Goal: Task Accomplishment & Management: Manage account settings

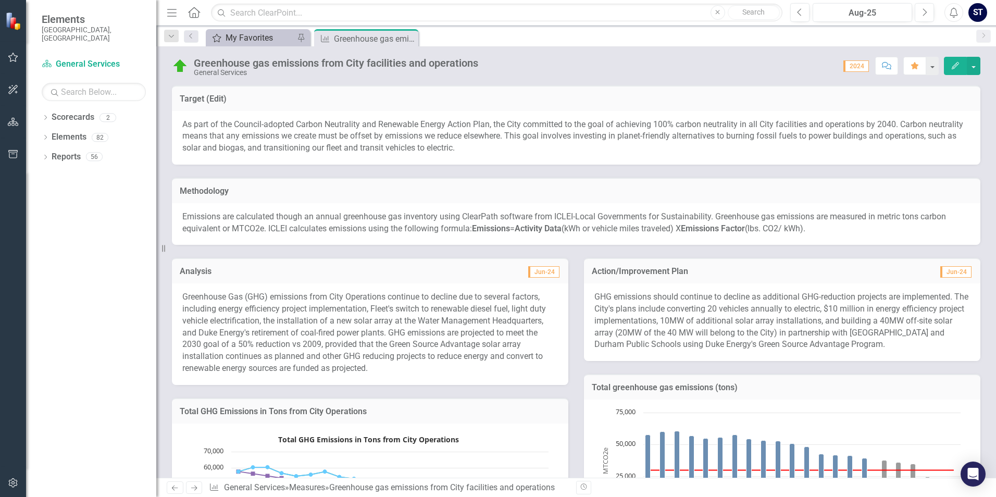
click at [233, 42] on div "My Favorites" at bounding box center [259, 37] width 69 height 13
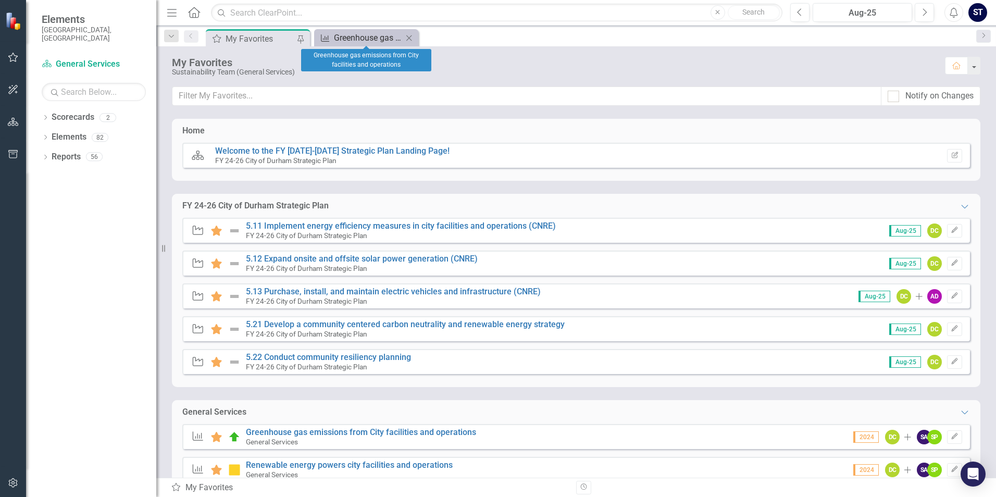
click at [371, 38] on div "Greenhouse gas emissions from City facilities and operations" at bounding box center [368, 37] width 69 height 13
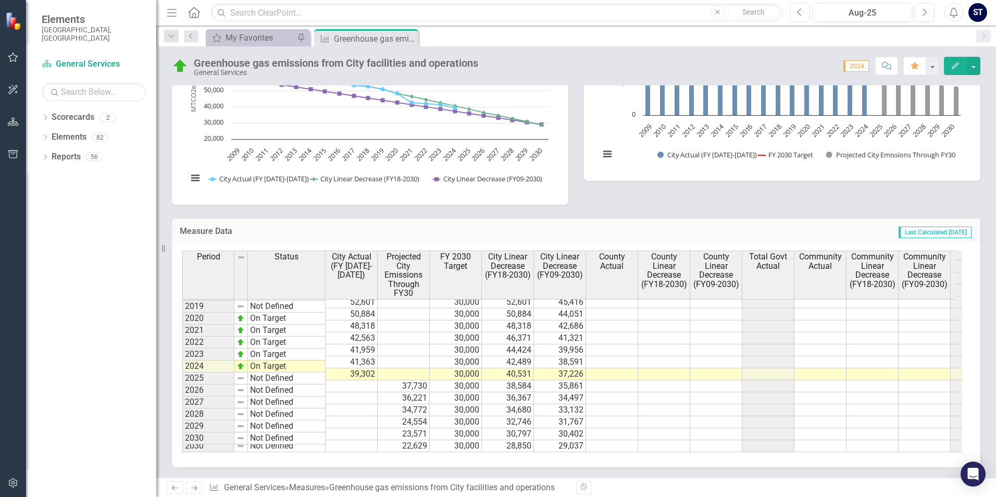
scroll to position [2, 0]
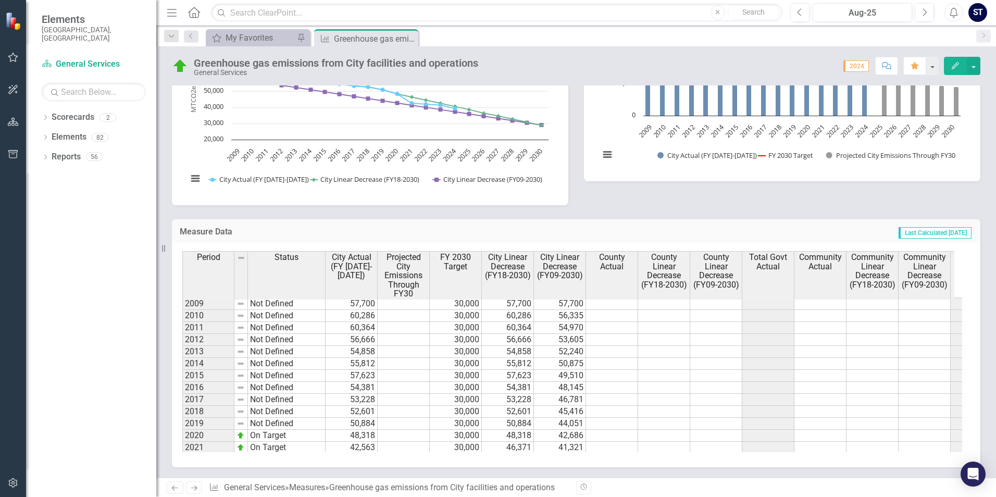
click at [849, 65] on span "2024" at bounding box center [856, 65] width 26 height 11
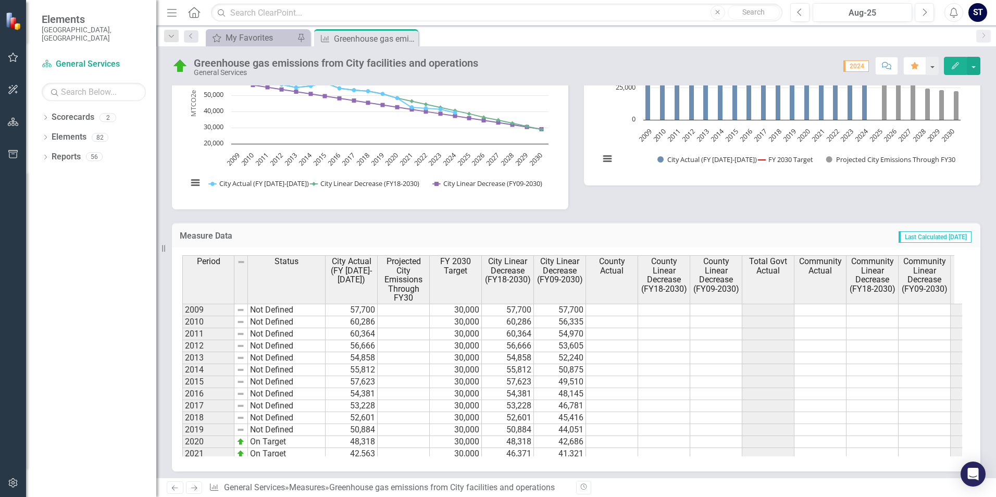
drag, startPoint x: 163, startPoint y: 243, endPoint x: 132, endPoint y: 247, distance: 30.9
click at [133, 247] on div "Elements City of [GEOGRAPHIC_DATA], [GEOGRAPHIC_DATA] Scorecard General Service…" at bounding box center [78, 248] width 156 height 497
click at [970, 65] on button "button" at bounding box center [974, 66] width 14 height 18
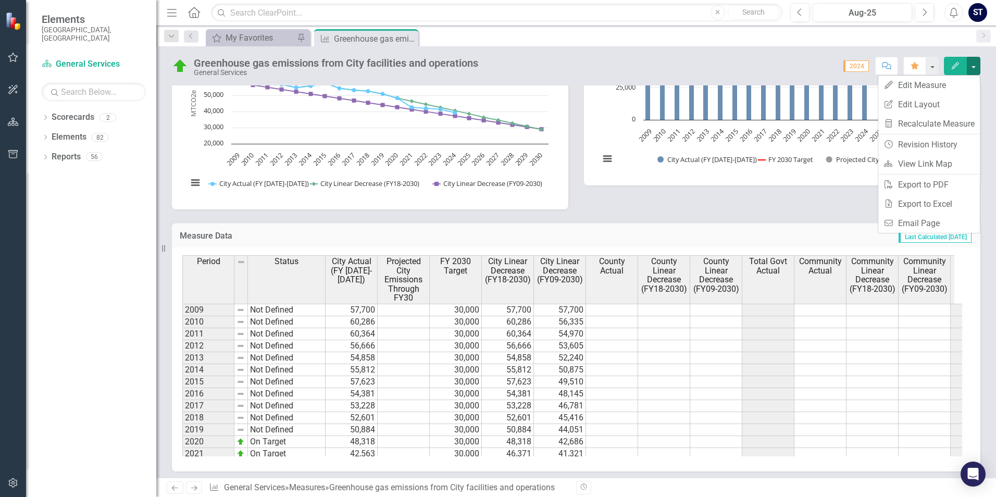
drag, startPoint x: 805, startPoint y: 56, endPoint x: 845, endPoint y: 58, distance: 40.2
click at [807, 56] on div "Greenhouse gas emissions from City facilities and operations General Services S…" at bounding box center [575, 61] width 839 height 31
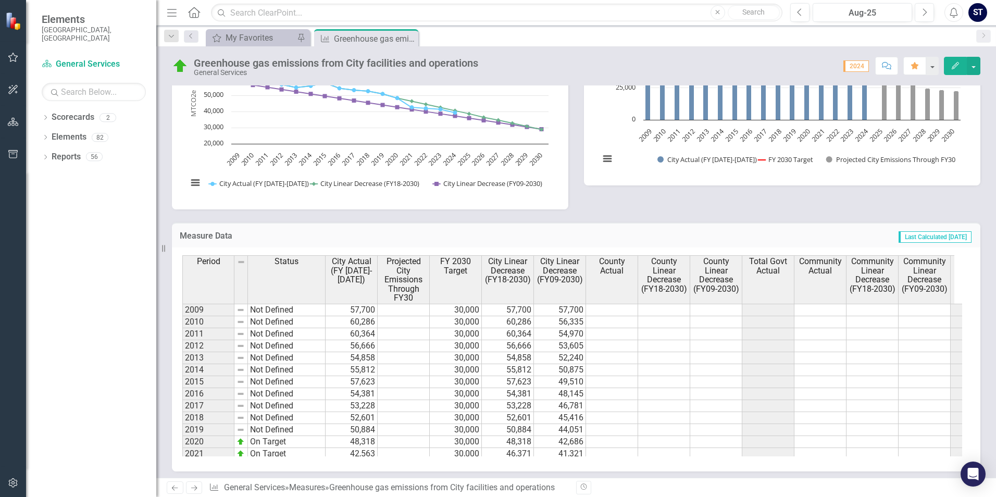
click at [858, 66] on span "2024" at bounding box center [856, 65] width 26 height 11
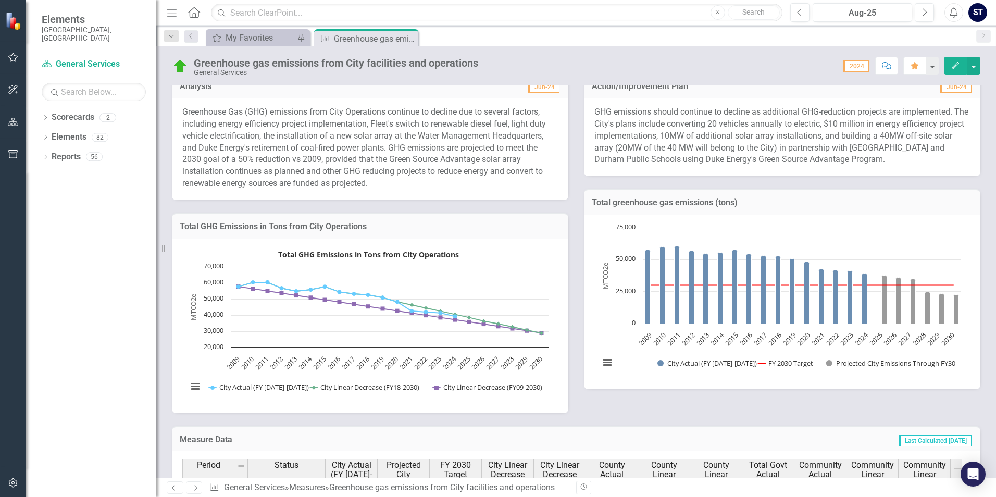
scroll to position [0, 0]
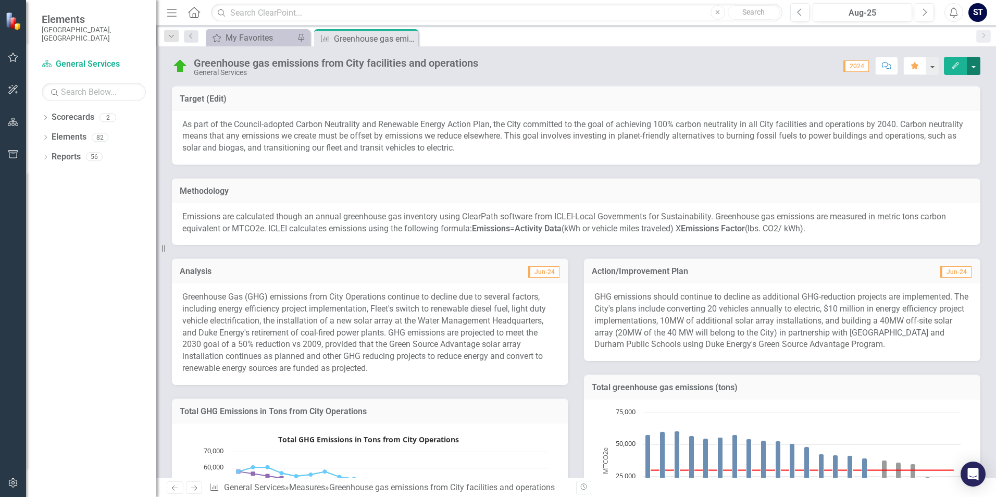
click at [977, 68] on button "button" at bounding box center [974, 66] width 14 height 18
click at [936, 85] on link "Edit Edit Measure" at bounding box center [929, 85] width 102 height 19
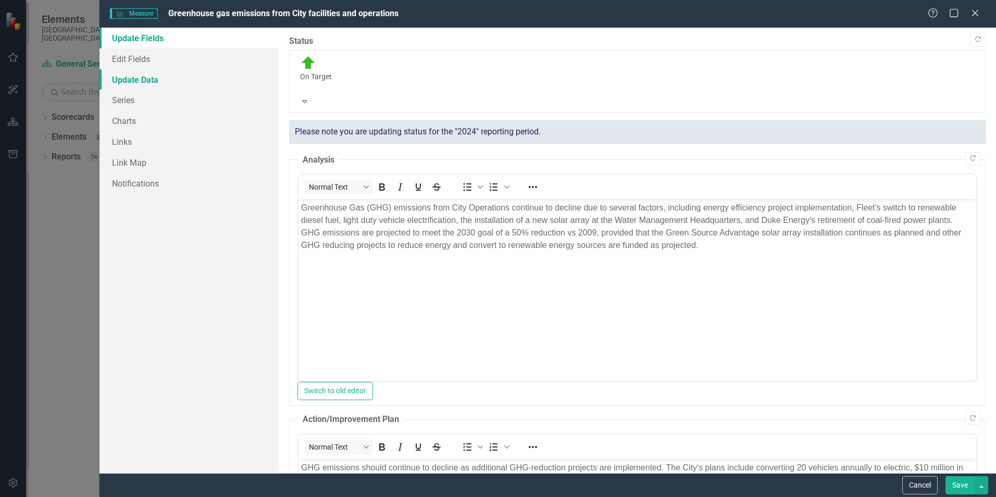
click at [121, 80] on link "Update Data" at bounding box center [188, 79] width 179 height 21
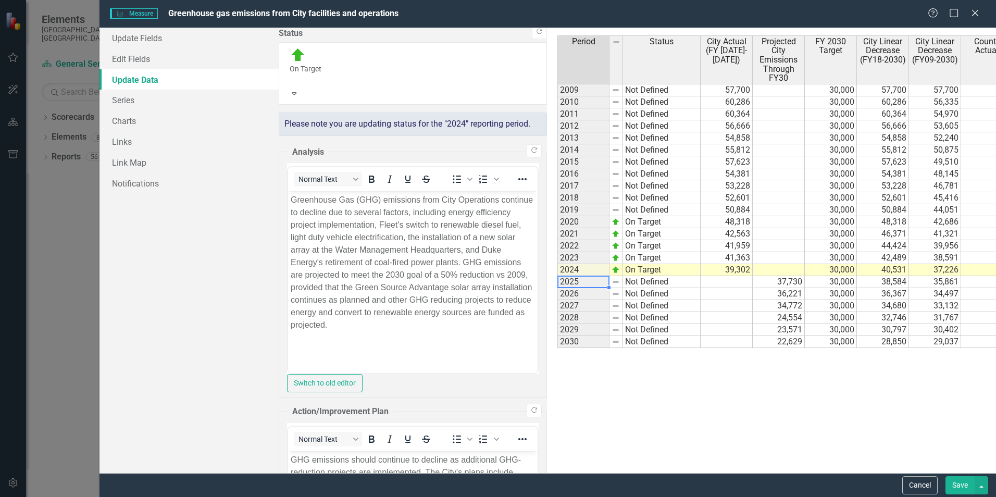
click at [557, 284] on td "2025" at bounding box center [583, 282] width 52 height 12
click at [251, 282] on div "Update Fields Edit Fields Update Data Series Charts Links Link Map Notifications" at bounding box center [188, 250] width 179 height 445
click at [976, 16] on icon "Close" at bounding box center [974, 13] width 13 height 10
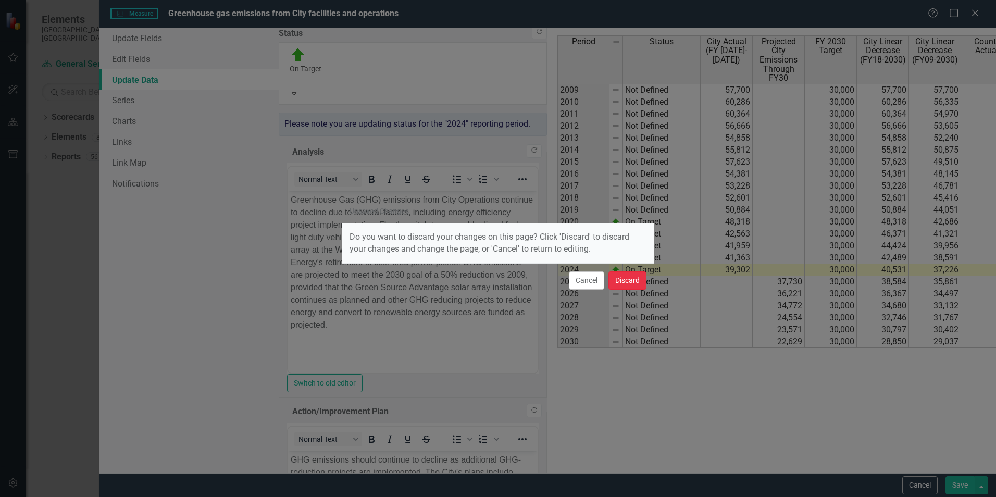
click at [631, 282] on button "Discard" at bounding box center [627, 280] width 38 height 18
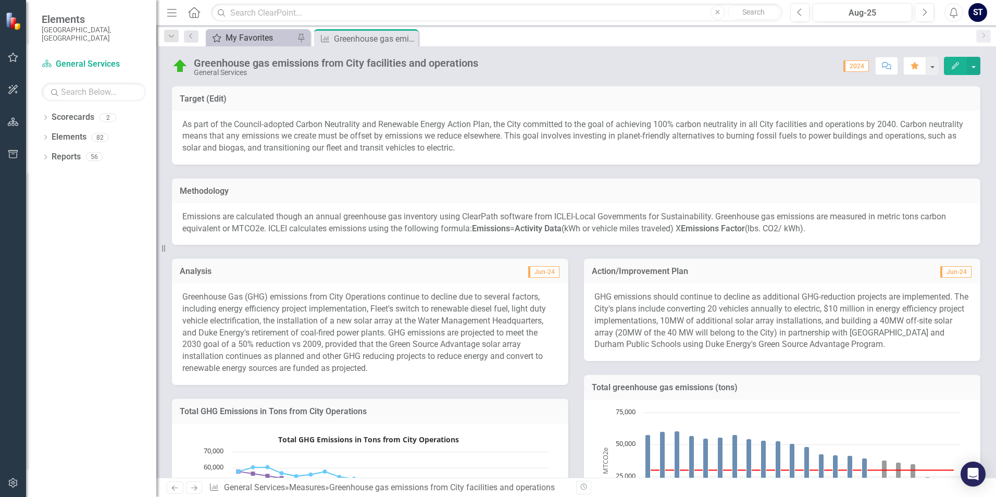
click at [244, 42] on div "My Favorites" at bounding box center [259, 37] width 69 height 13
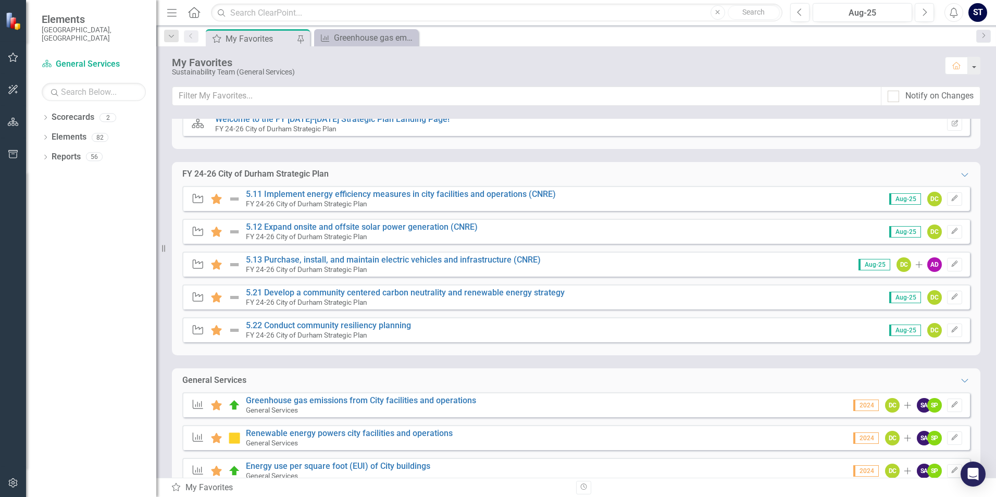
scroll to position [63, 0]
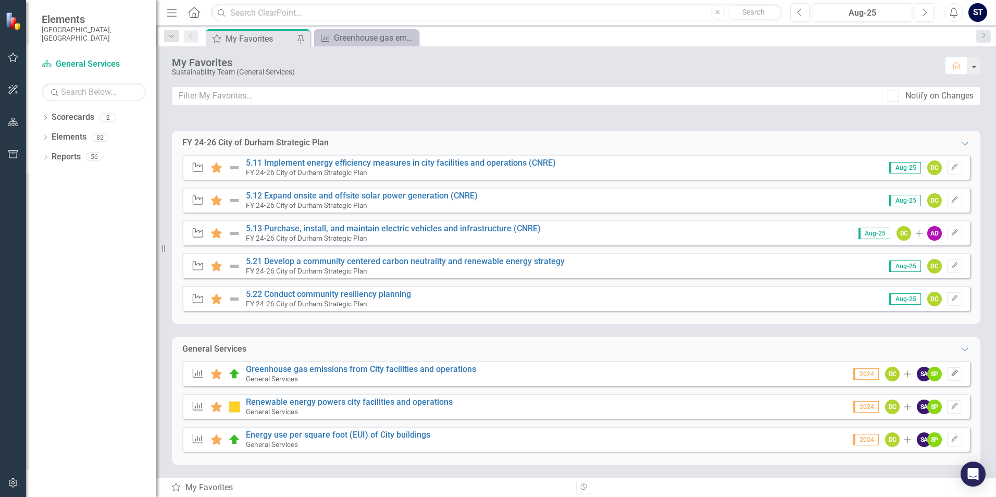
click at [950, 374] on icon "Edit" at bounding box center [954, 373] width 8 height 6
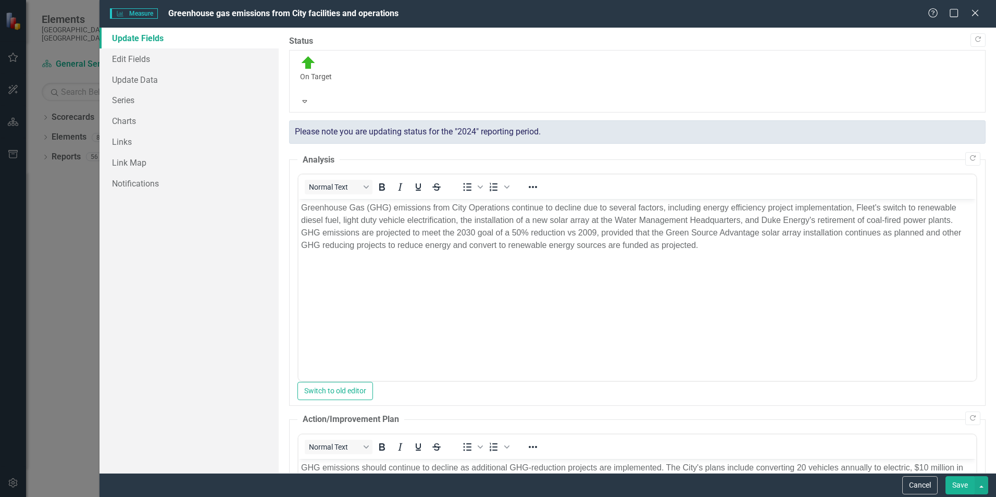
scroll to position [0, 0]
click at [185, 66] on link "Edit Fields" at bounding box center [188, 58] width 179 height 21
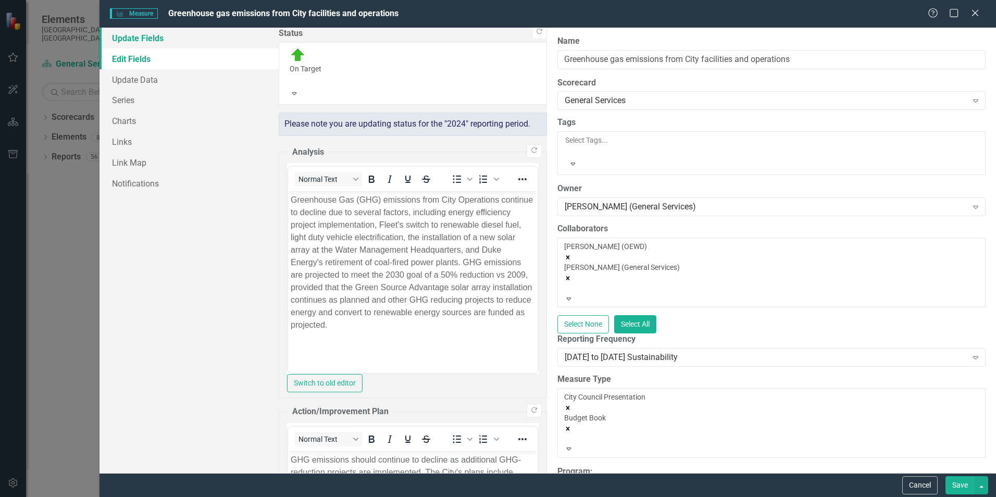
click at [145, 43] on link "Update Fields" at bounding box center [188, 38] width 179 height 21
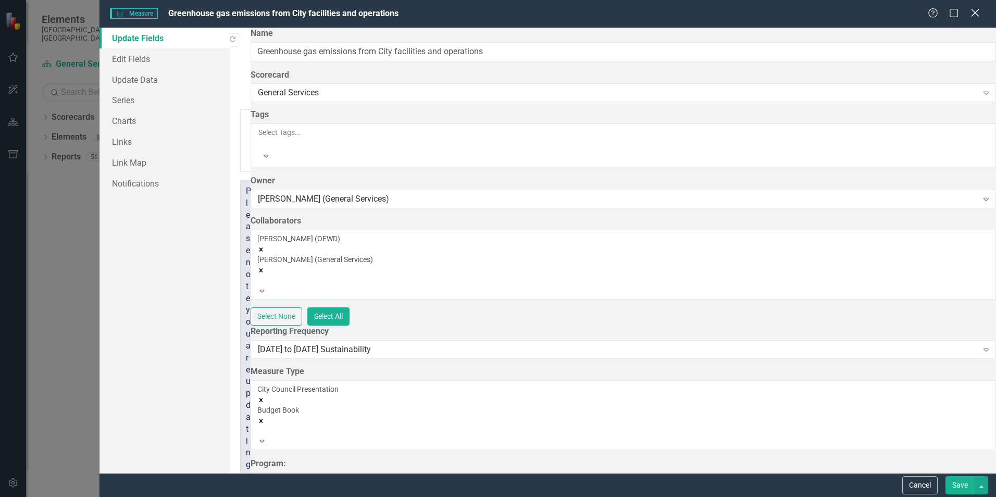
click at [974, 16] on icon "Close" at bounding box center [974, 13] width 13 height 10
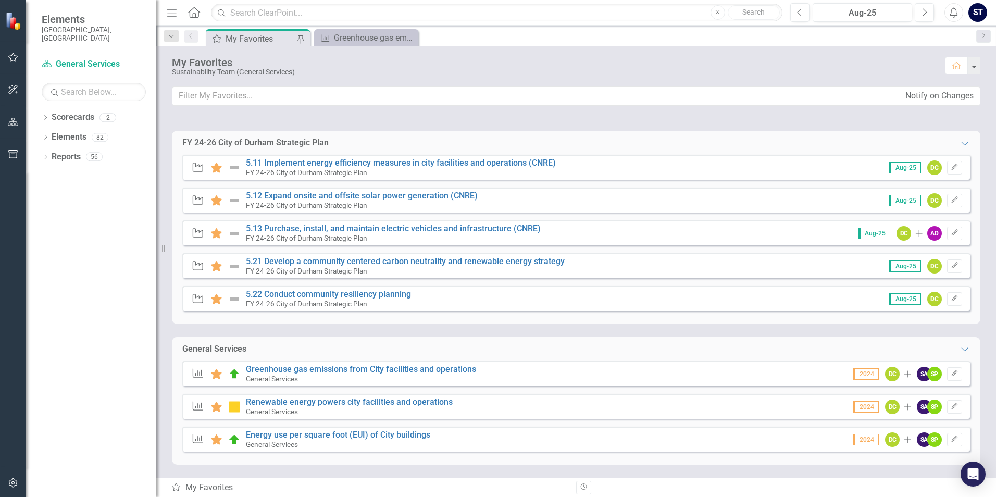
click at [858, 407] on span "2024" at bounding box center [866, 406] width 26 height 11
click at [973, 60] on button "button" at bounding box center [974, 66] width 14 height 18
click at [592, 39] on div "My Favorites My Favorites Pin Measure Greenhouse gas emissions from City facili…" at bounding box center [587, 37] width 767 height 17
click at [321, 369] on link "Greenhouse gas emissions from City facilities and operations" at bounding box center [361, 369] width 230 height 10
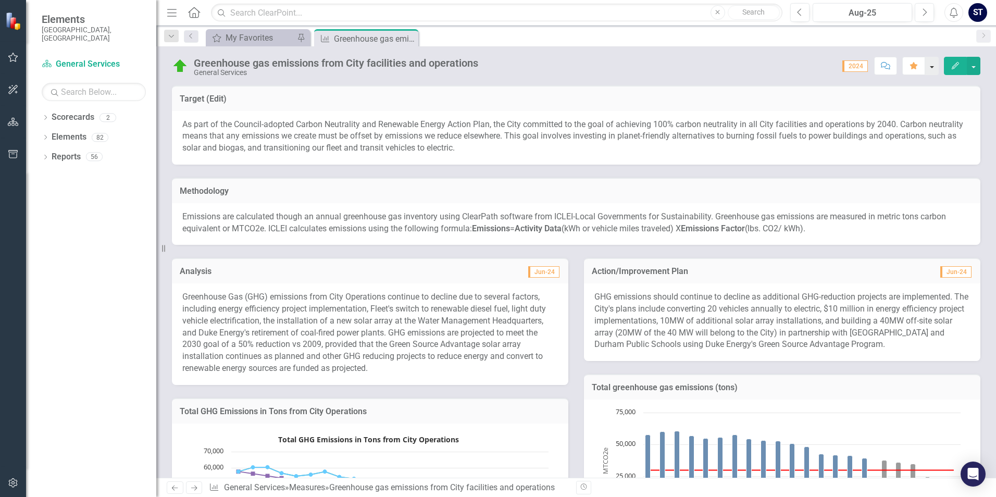
click at [931, 64] on button "button" at bounding box center [932, 66] width 14 height 18
drag, startPoint x: 711, startPoint y: 77, endPoint x: 862, endPoint y: 73, distance: 151.6
click at [712, 77] on div "Greenhouse gas emissions from City facilities and operations General Services S…" at bounding box center [575, 61] width 839 height 31
click at [973, 69] on button "button" at bounding box center [974, 66] width 14 height 18
click at [649, 208] on div "Emissions are calculated though an annual greenhouse gas inventory using ClearP…" at bounding box center [576, 224] width 808 height 42
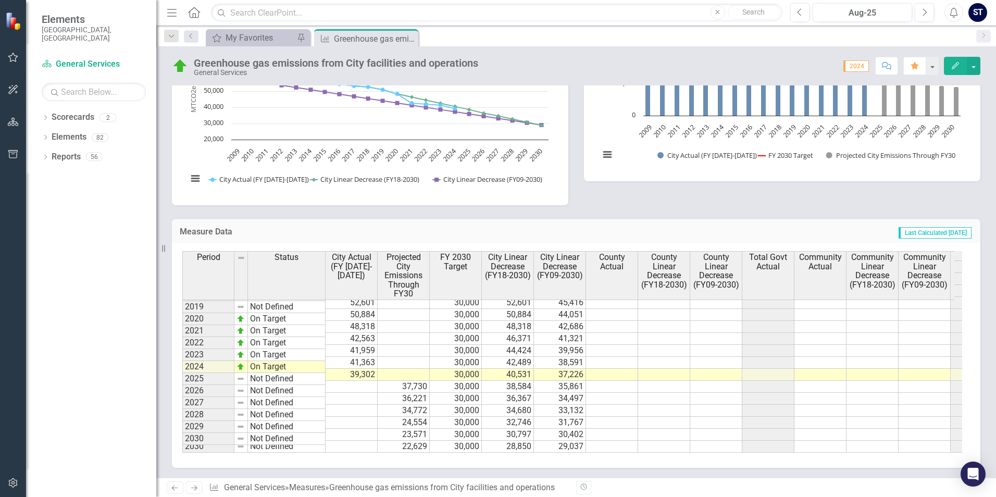
scroll to position [393, 0]
click at [265, 377] on td "Not Defined" at bounding box center [287, 378] width 78 height 12
click at [283, 374] on td "Not Defined" at bounding box center [287, 378] width 78 height 12
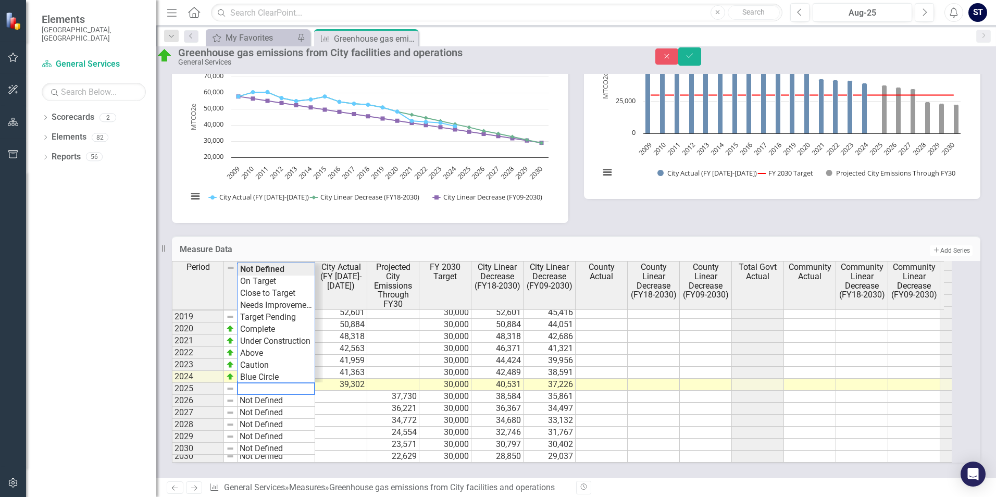
click at [126, 302] on div "Dropdown Scorecards 2 Dropdown FY 24-26 City of Durham Strategic Plan General S…" at bounding box center [91, 303] width 130 height 388
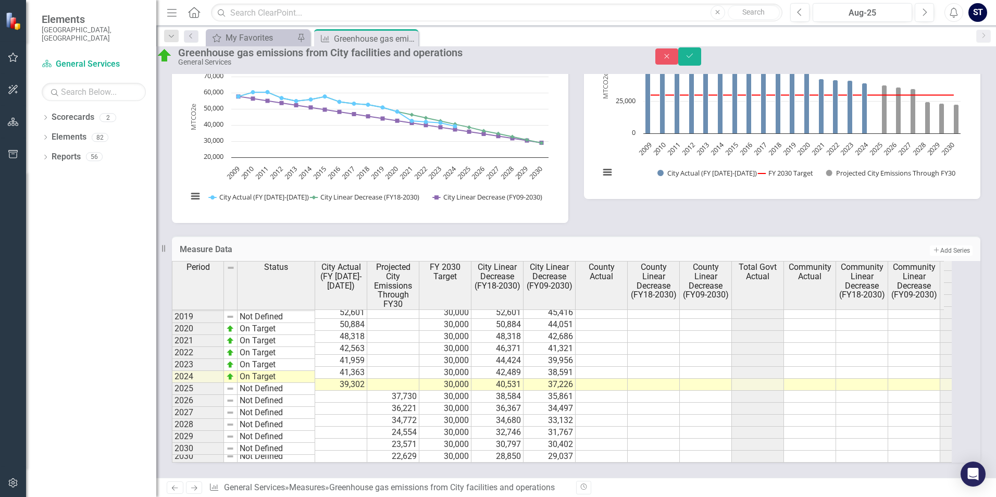
scroll to position [394, 0]
click at [357, 391] on td at bounding box center [341, 397] width 52 height 12
click at [418, 415] on td "34,772" at bounding box center [393, 421] width 52 height 12
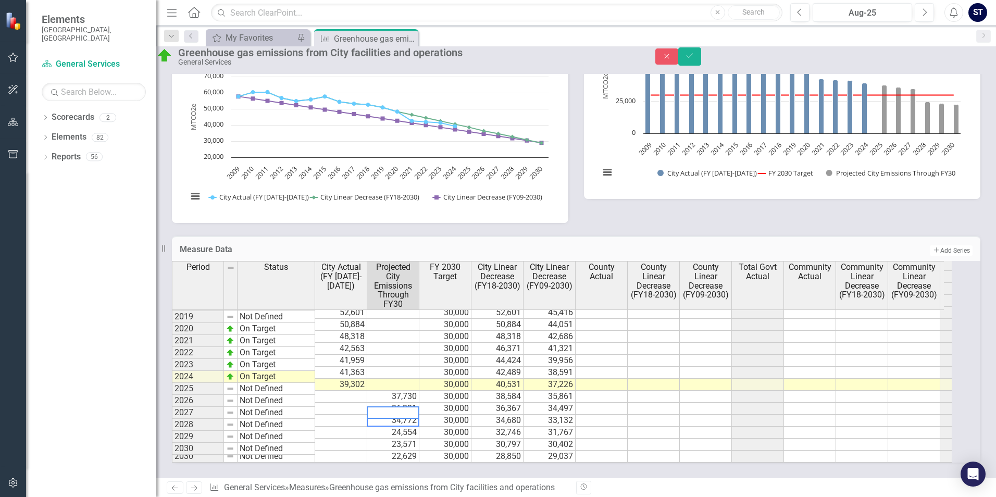
click at [419, 427] on td "24,554" at bounding box center [393, 433] width 52 height 12
click at [453, 427] on td "30,000" at bounding box center [445, 433] width 52 height 12
click at [415, 391] on td "37,730" at bounding box center [393, 397] width 52 height 12
click at [357, 391] on td at bounding box center [341, 397] width 52 height 12
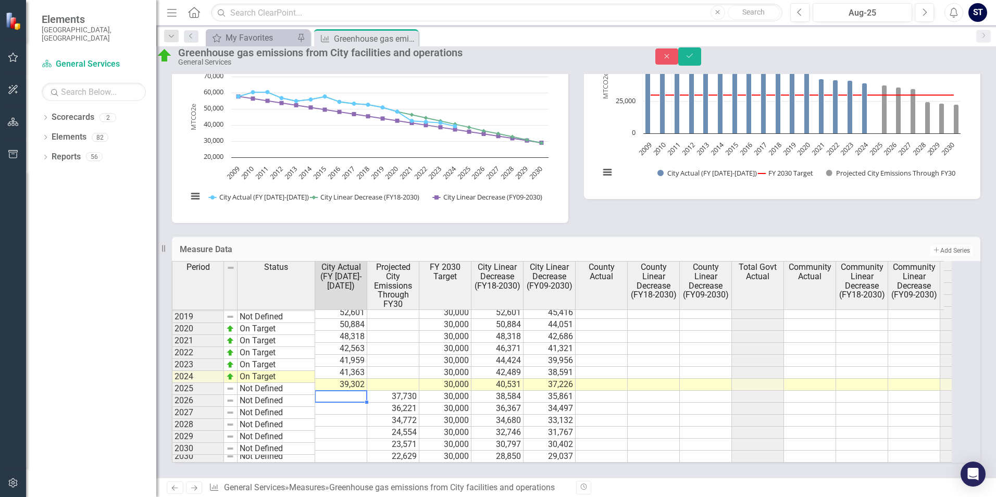
click at [357, 391] on td at bounding box center [341, 397] width 52 height 12
click at [346, 382] on textarea at bounding box center [341, 388] width 53 height 12
paste textarea "30687.00"
click at [353, 403] on td at bounding box center [341, 409] width 52 height 12
click at [417, 391] on td "37,730" at bounding box center [393, 397] width 52 height 12
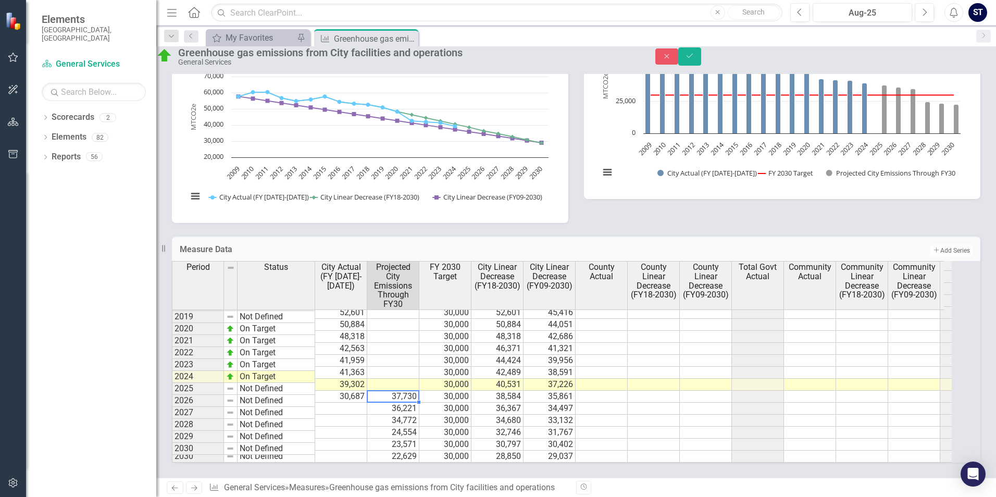
click at [417, 391] on td "37,730" at bounding box center [393, 397] width 52 height 12
click at [410, 403] on td "36,221" at bounding box center [393, 409] width 52 height 12
click at [419, 391] on td "37,730" at bounding box center [393, 397] width 52 height 12
click at [367, 403] on td at bounding box center [341, 409] width 52 height 12
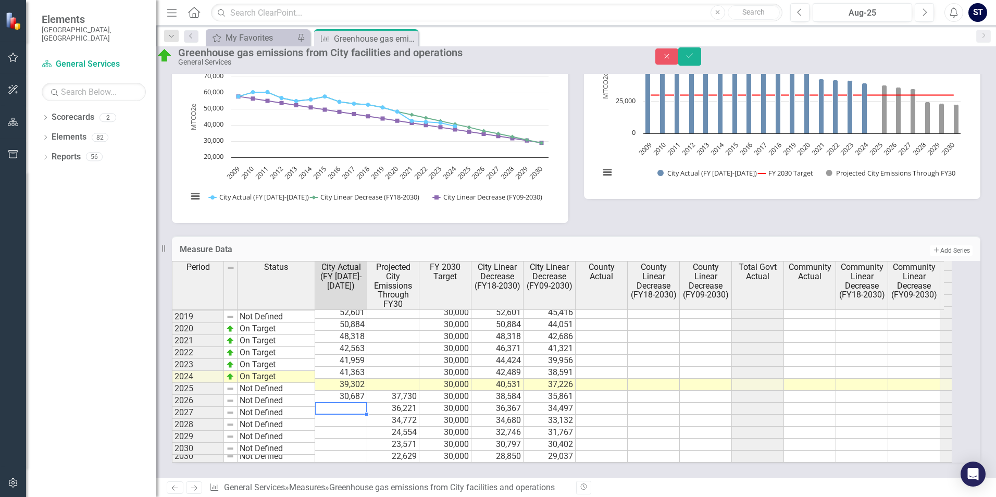
click at [342, 391] on td "30,687" at bounding box center [341, 397] width 52 height 12
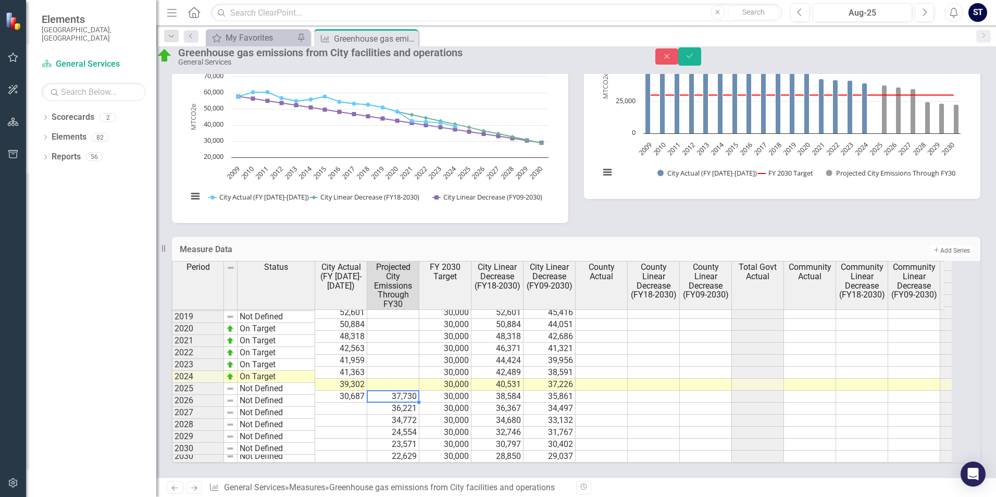
drag, startPoint x: 413, startPoint y: 378, endPoint x: 338, endPoint y: 384, distance: 74.8
click at [412, 391] on td "37,730" at bounding box center [393, 397] width 52 height 12
click at [234, 384] on img at bounding box center [230, 388] width 8 height 8
click at [264, 383] on td "Not Defined" at bounding box center [276, 389] width 78 height 12
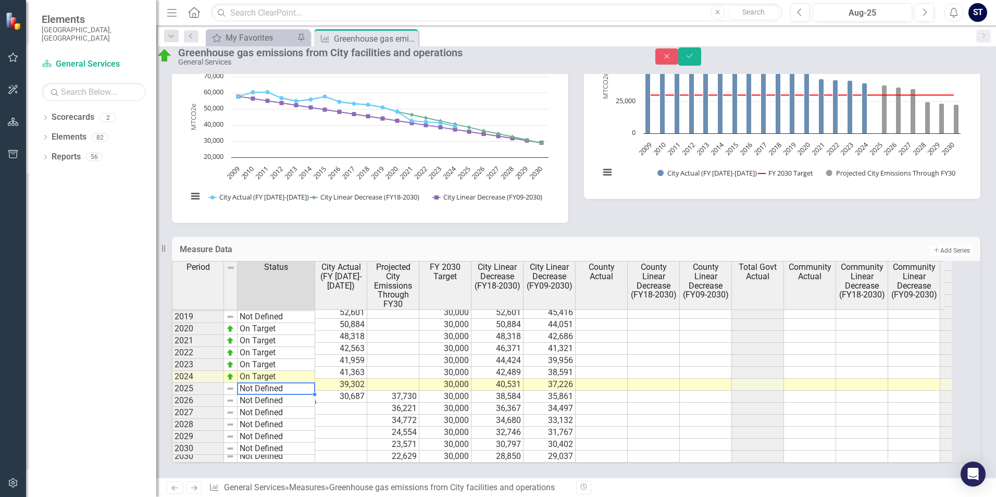
click at [234, 384] on img at bounding box center [230, 388] width 8 height 8
click at [219, 383] on td "2025" at bounding box center [198, 389] width 52 height 12
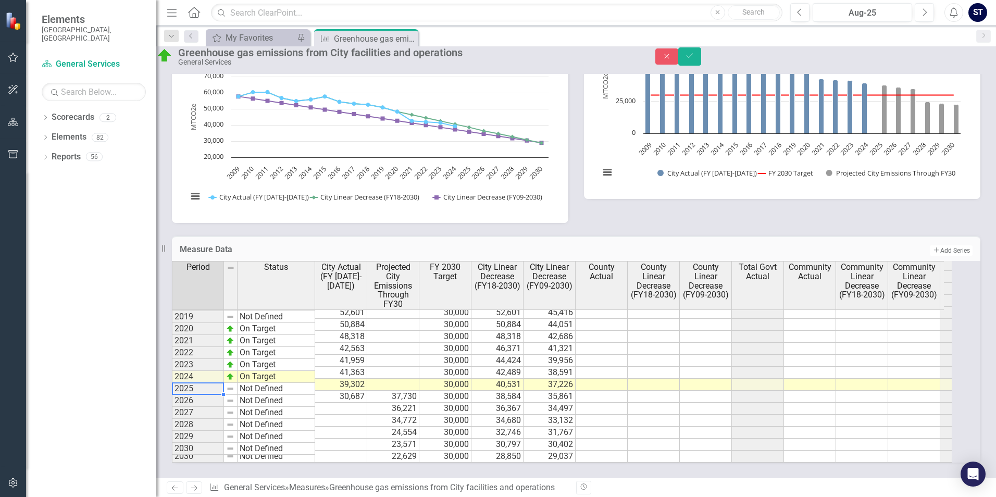
click at [234, 384] on img at bounding box center [230, 388] width 8 height 8
click at [268, 383] on td "Not Defined" at bounding box center [276, 389] width 78 height 12
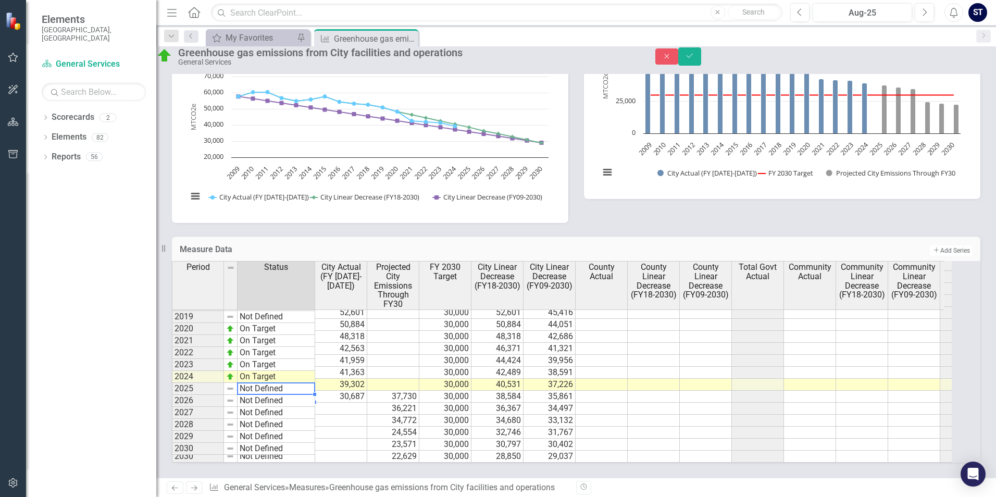
click at [352, 391] on td "30,687" at bounding box center [341, 397] width 52 height 12
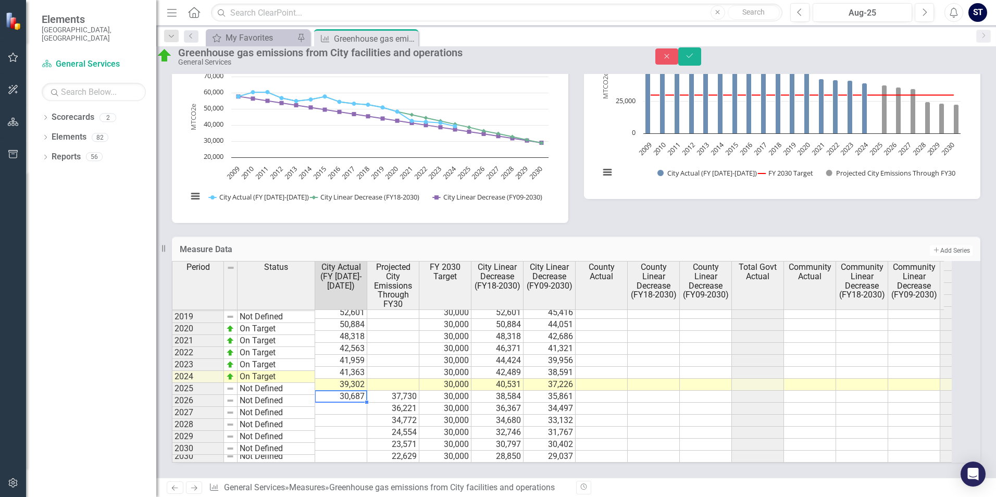
click at [234, 384] on img at bounding box center [230, 388] width 8 height 8
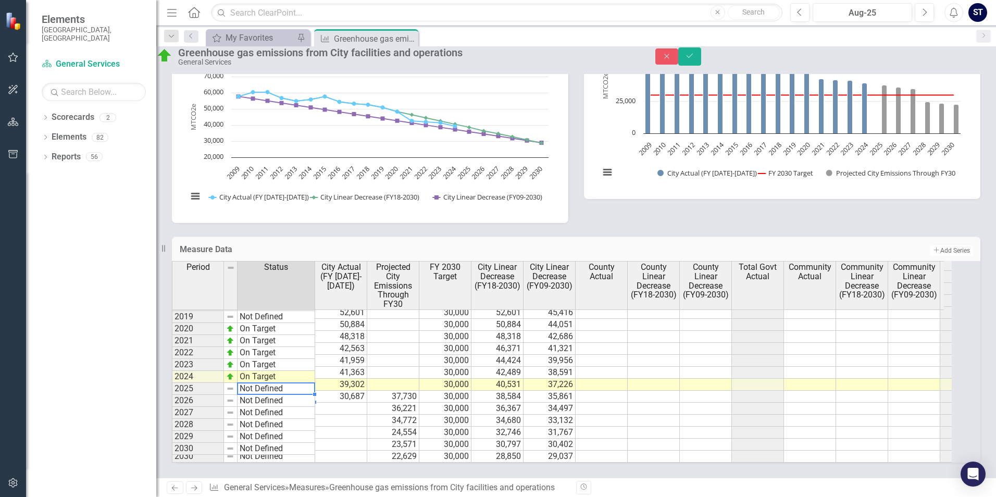
click at [258, 383] on td "Not Defined" at bounding box center [276, 389] width 78 height 12
click at [264, 383] on td "Not Defined" at bounding box center [276, 389] width 78 height 12
click at [264, 382] on textarea at bounding box center [276, 388] width 78 height 12
click at [273, 270] on div "Period Status City Actual (FY [DATE]-[DATE]) Projected City Emissions Through F…" at bounding box center [562, 362] width 780 height 202
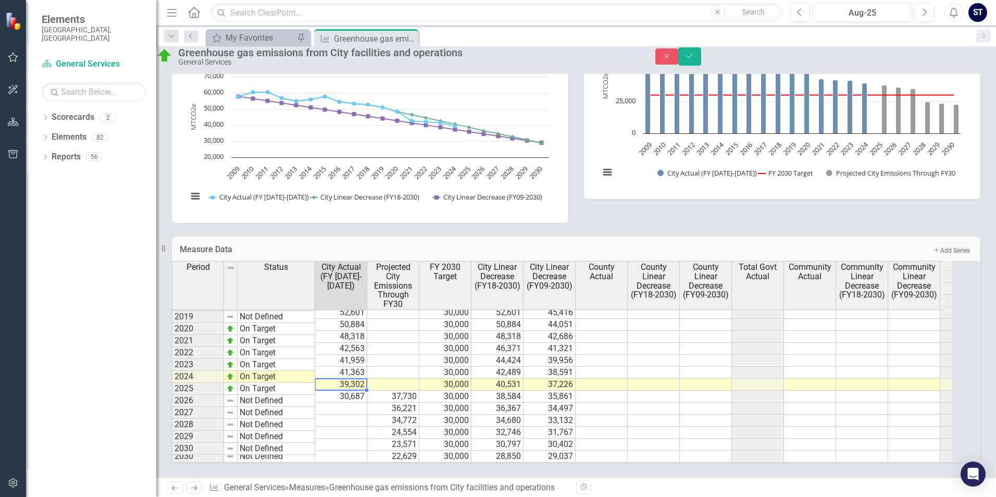
click at [362, 379] on td "39,302" at bounding box center [341, 385] width 52 height 12
click at [401, 391] on td "37,730" at bounding box center [393, 397] width 52 height 12
click at [416, 391] on td "37,730" at bounding box center [393, 397] width 52 height 12
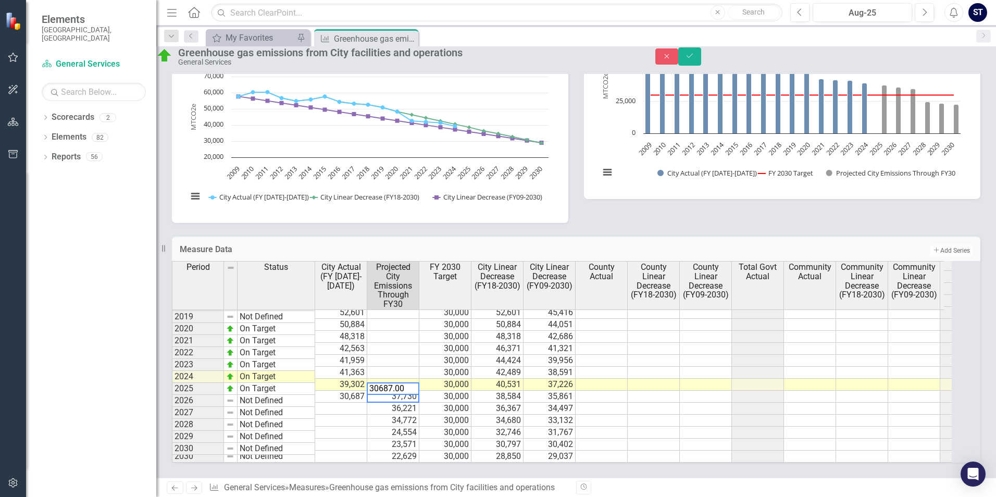
click at [416, 382] on textarea "30687.00" at bounding box center [393, 388] width 53 height 12
type textarea "37730"
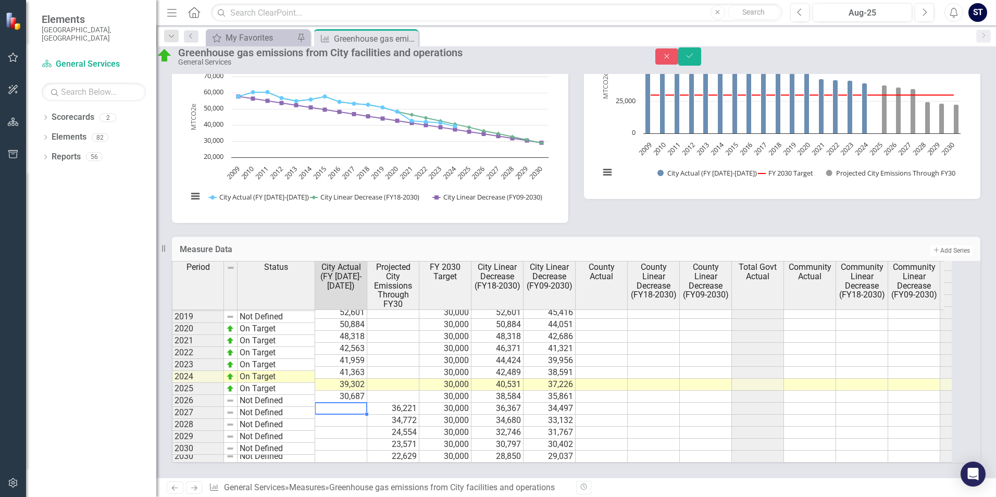
click at [172, 395] on div "Period Status City Actual (FY [DATE]-[DATE]) Projected City Emissions Through F…" at bounding box center [172, 305] width 0 height 313
